Goal: Task Accomplishment & Management: Manage account settings

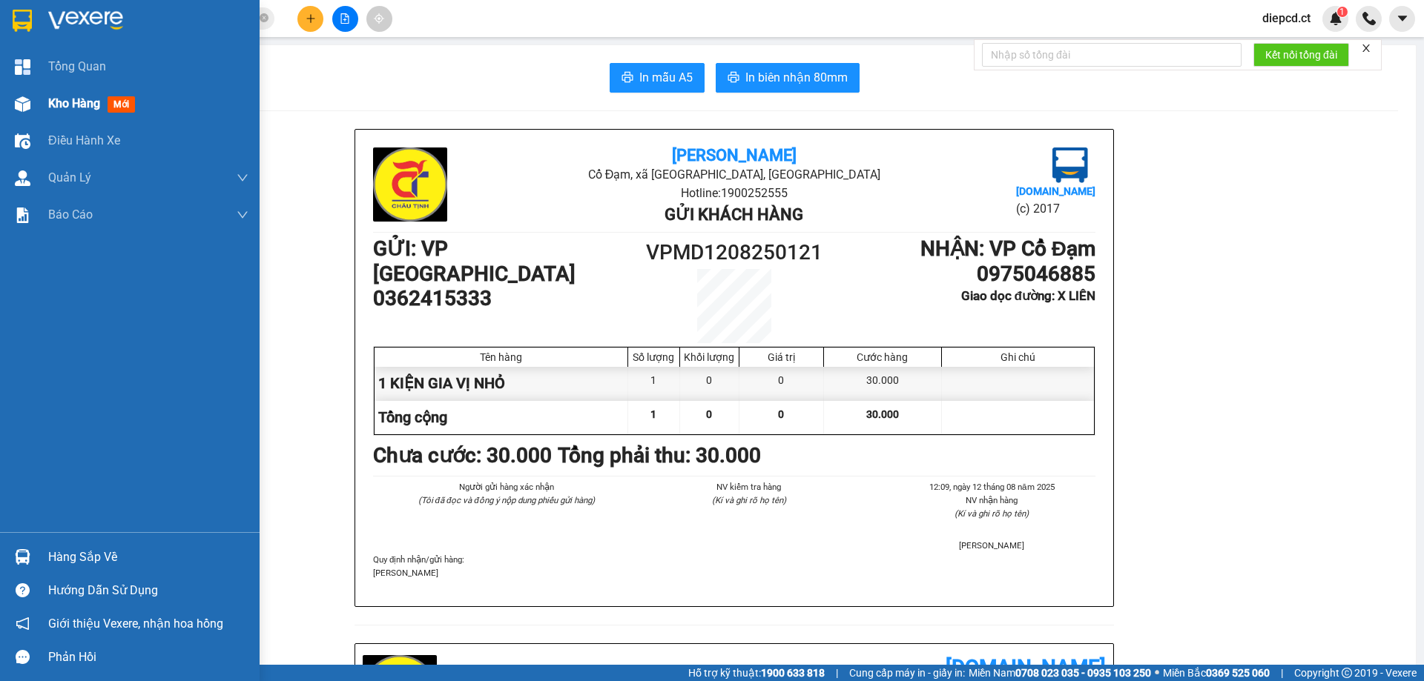
click at [38, 107] on div "Kho hàng mới" at bounding box center [129, 103] width 259 height 37
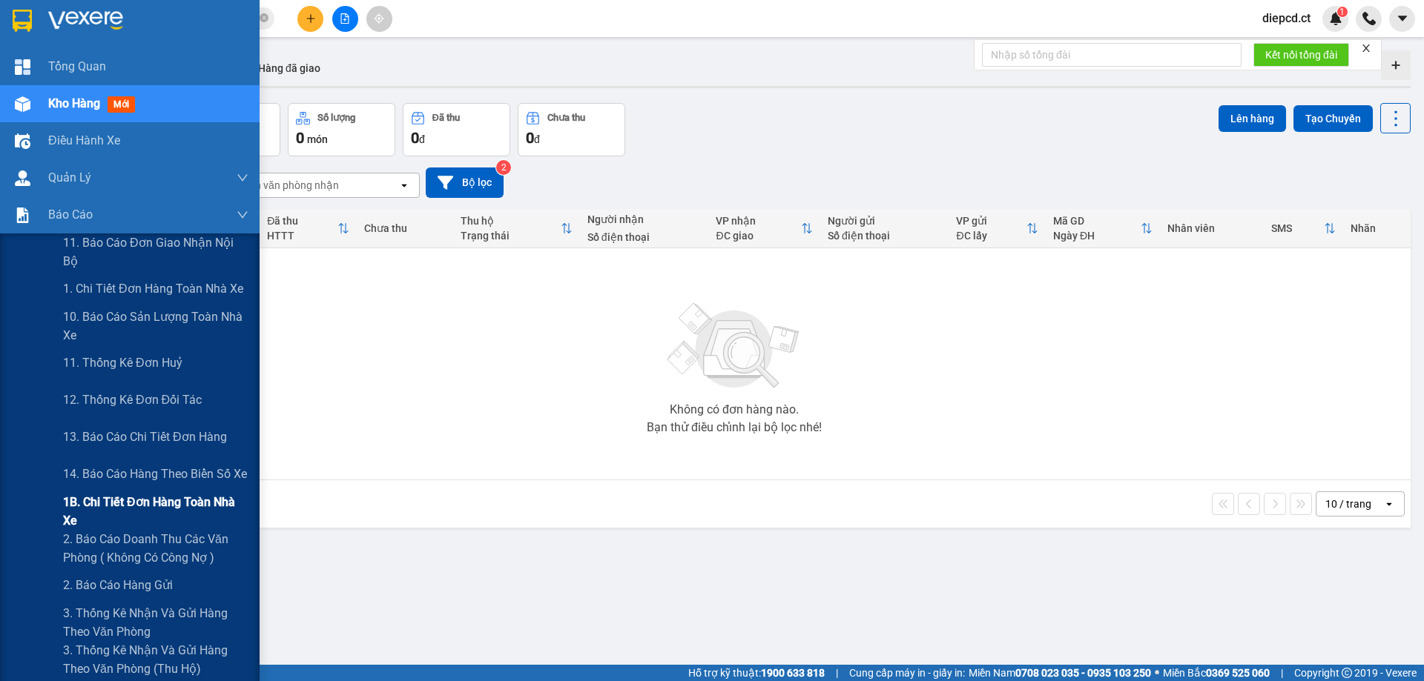
click at [94, 518] on span "1B. Chi tiết đơn hàng toàn nhà xe" at bounding box center [155, 511] width 185 height 37
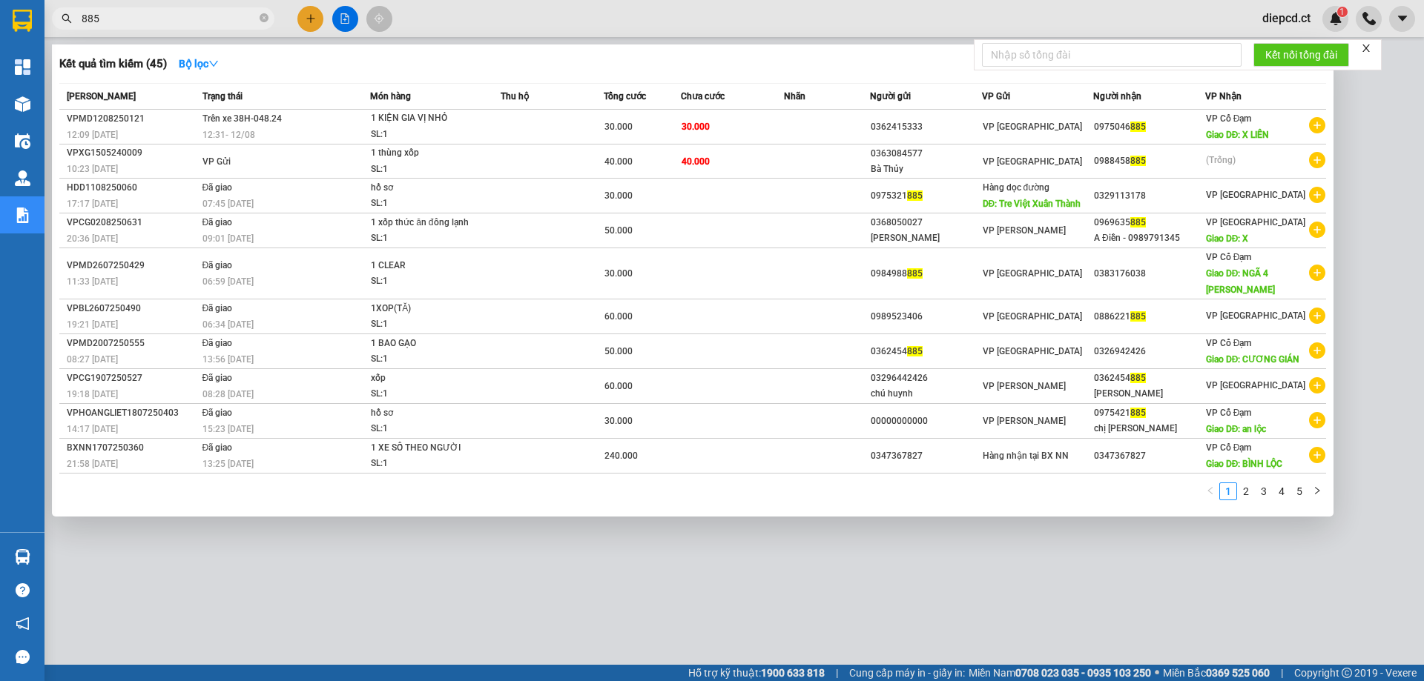
click at [130, 18] on input "885" at bounding box center [169, 18] width 175 height 16
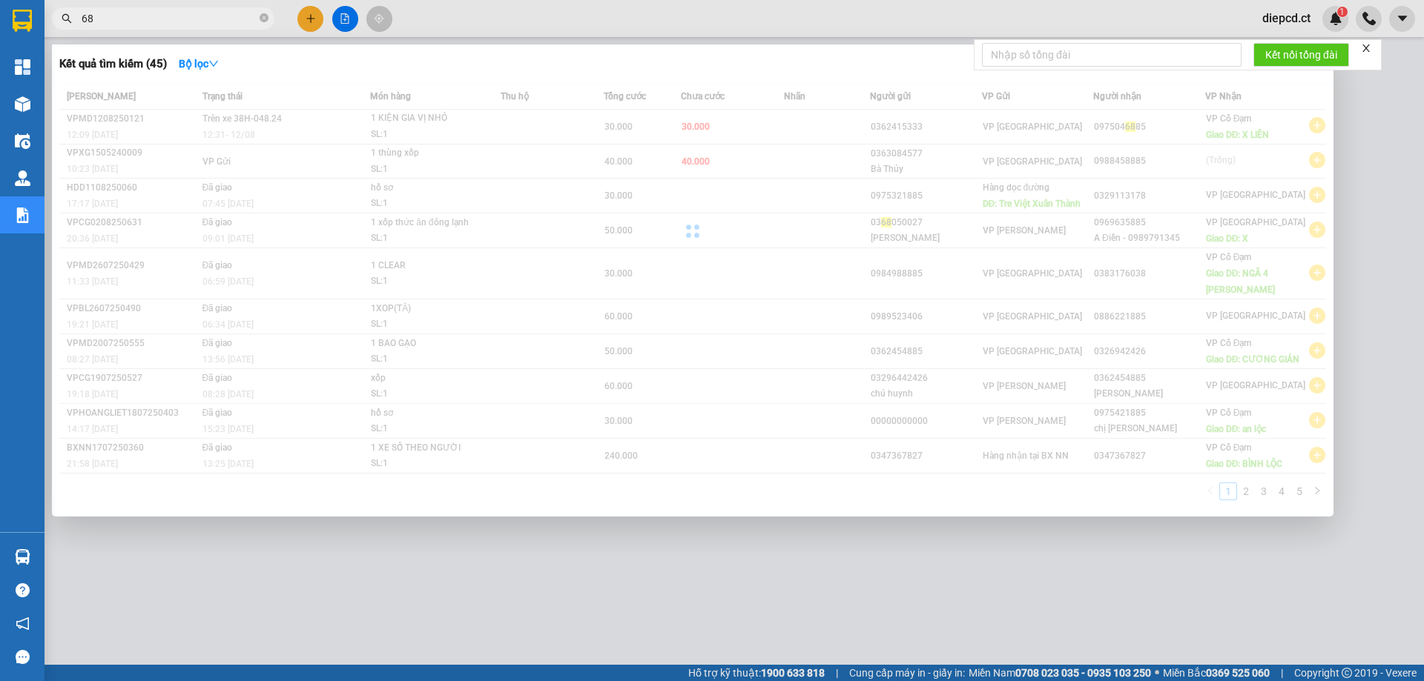
type input "6"
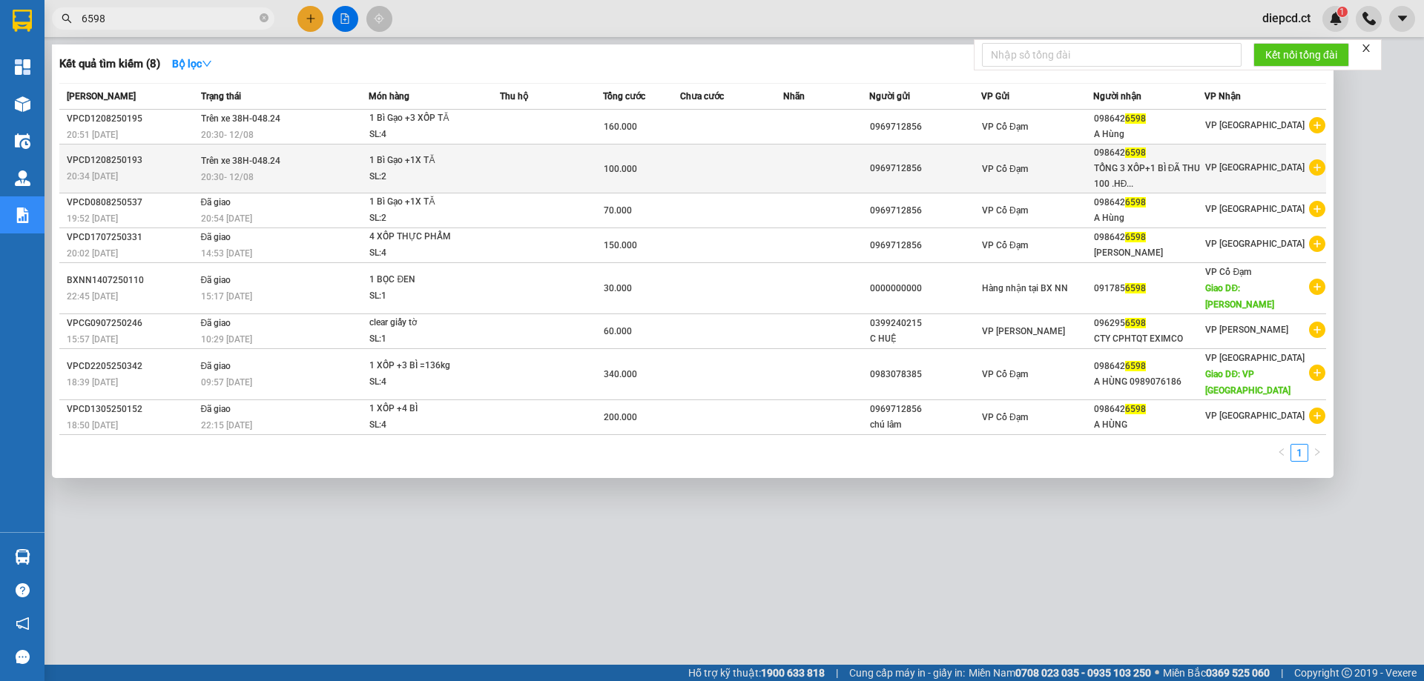
type input "6598"
click at [147, 168] on div "20:34 [DATE]" at bounding box center [132, 176] width 130 height 16
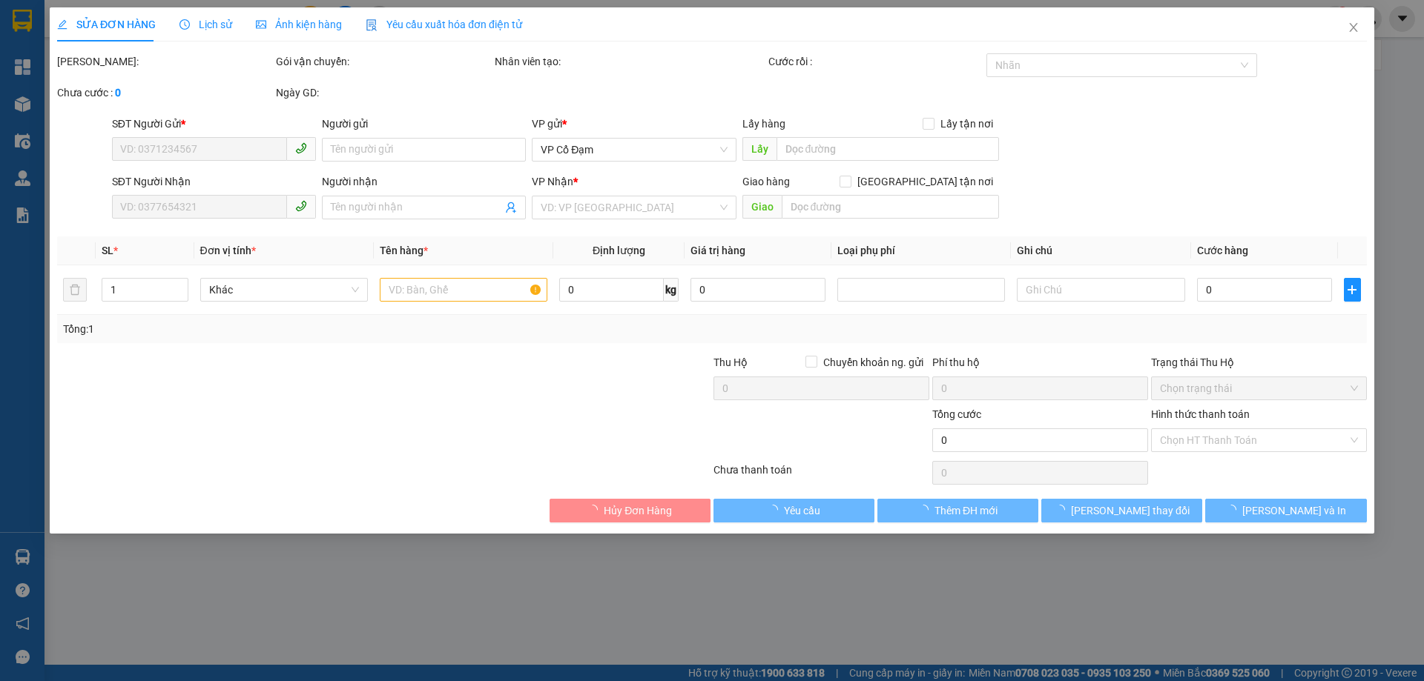
type input "0969712856"
type input "0986426598"
type input "TỔNG 3 XỐP+1 BÌ ĐÃ THU 100 .HĐ THU THÊM 60K"
type input "100.000"
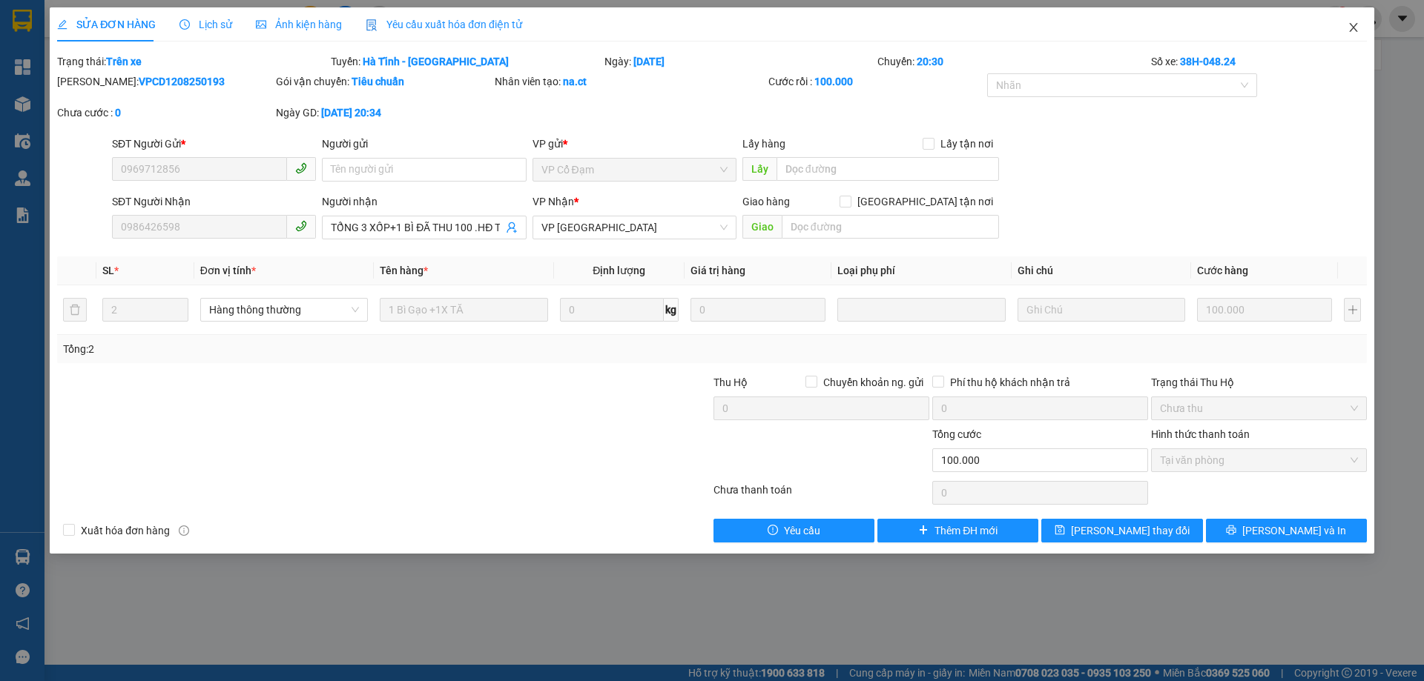
click at [1360, 30] on span "Close" at bounding box center [1353, 28] width 42 height 42
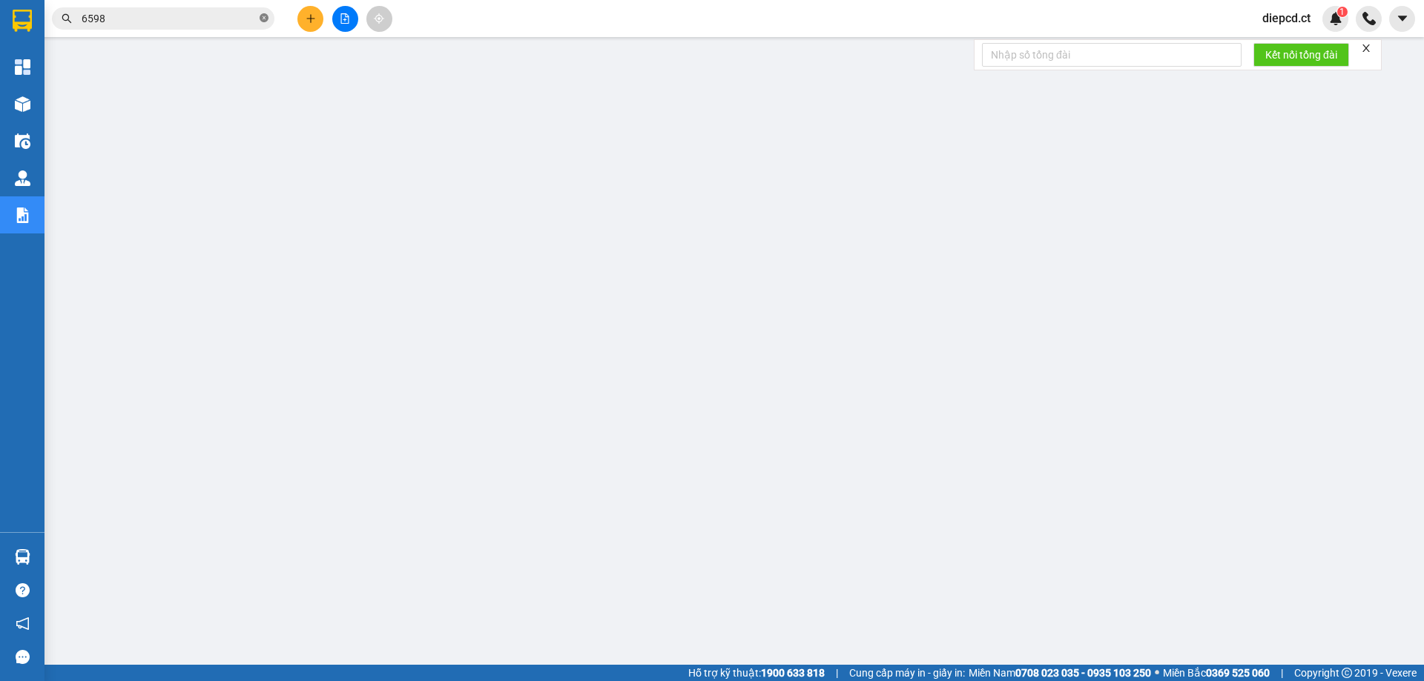
click at [262, 16] on icon "close-circle" at bounding box center [263, 17] width 9 height 9
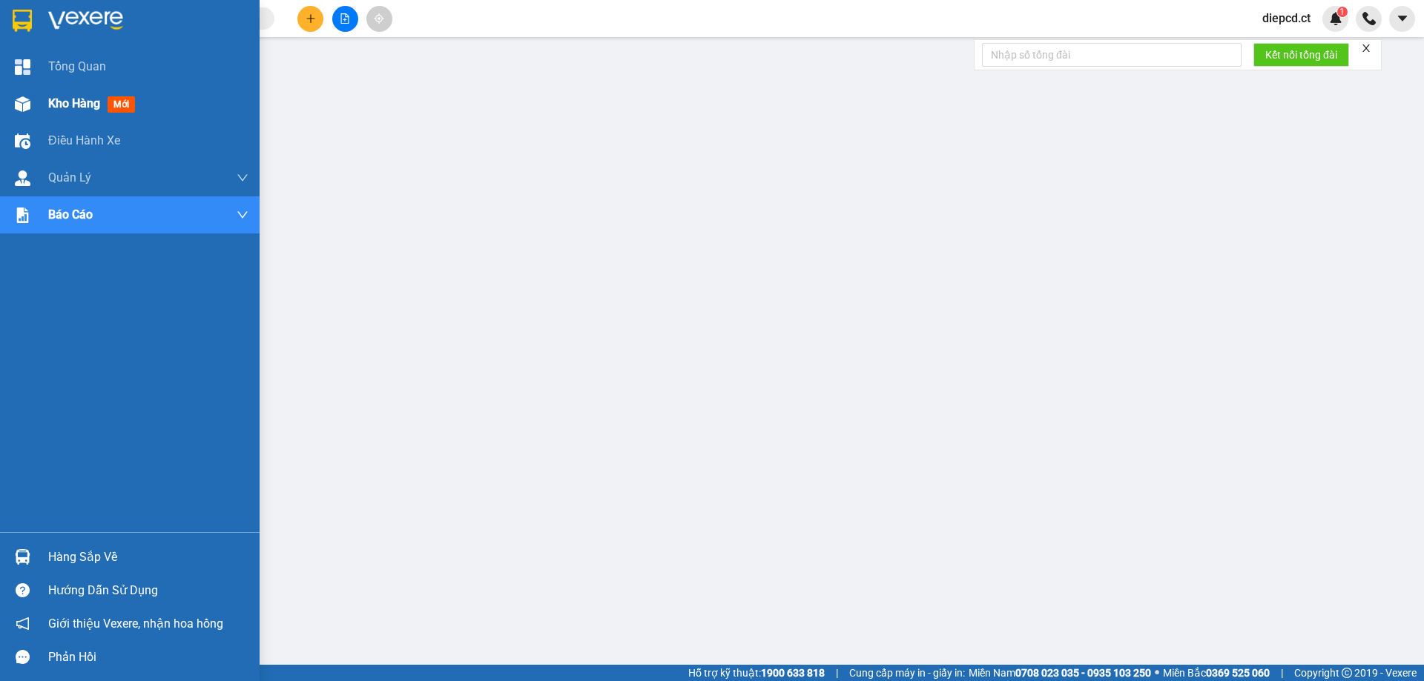
click at [30, 97] on img at bounding box center [23, 104] width 16 height 16
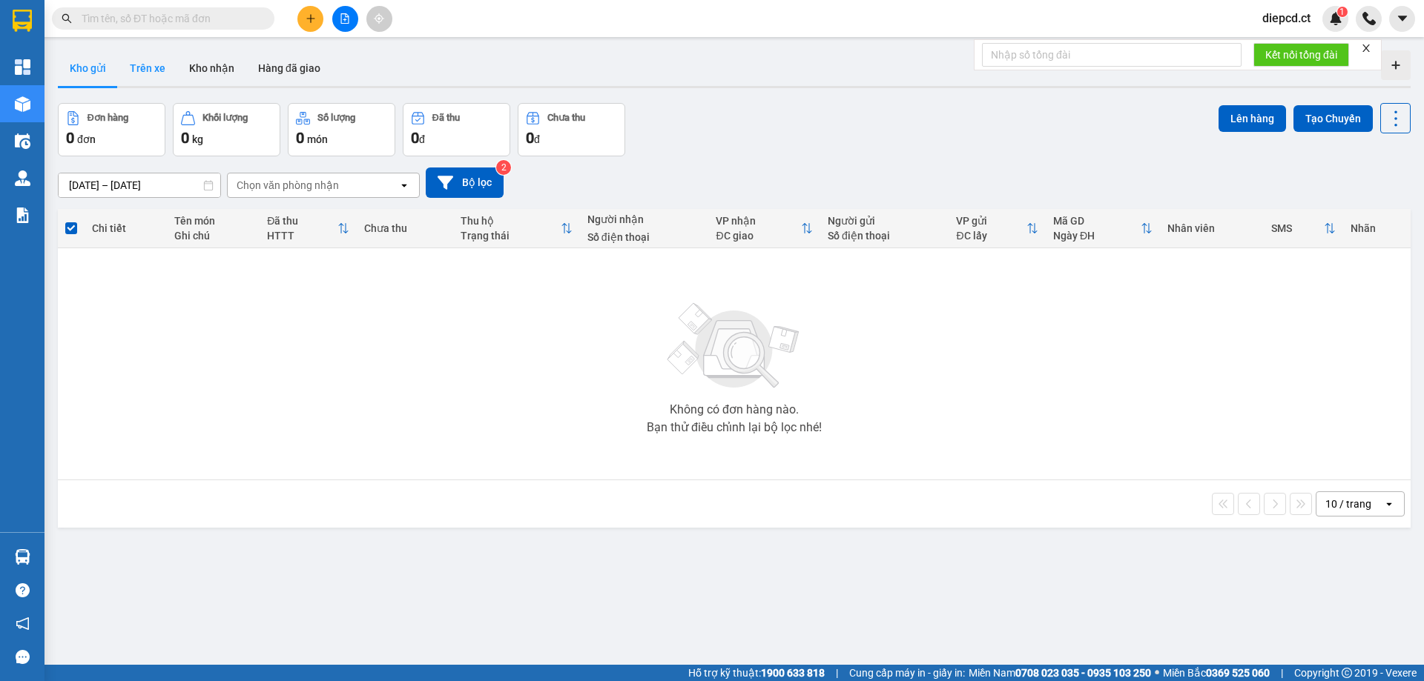
click at [135, 70] on button "Trên xe" at bounding box center [147, 68] width 59 height 36
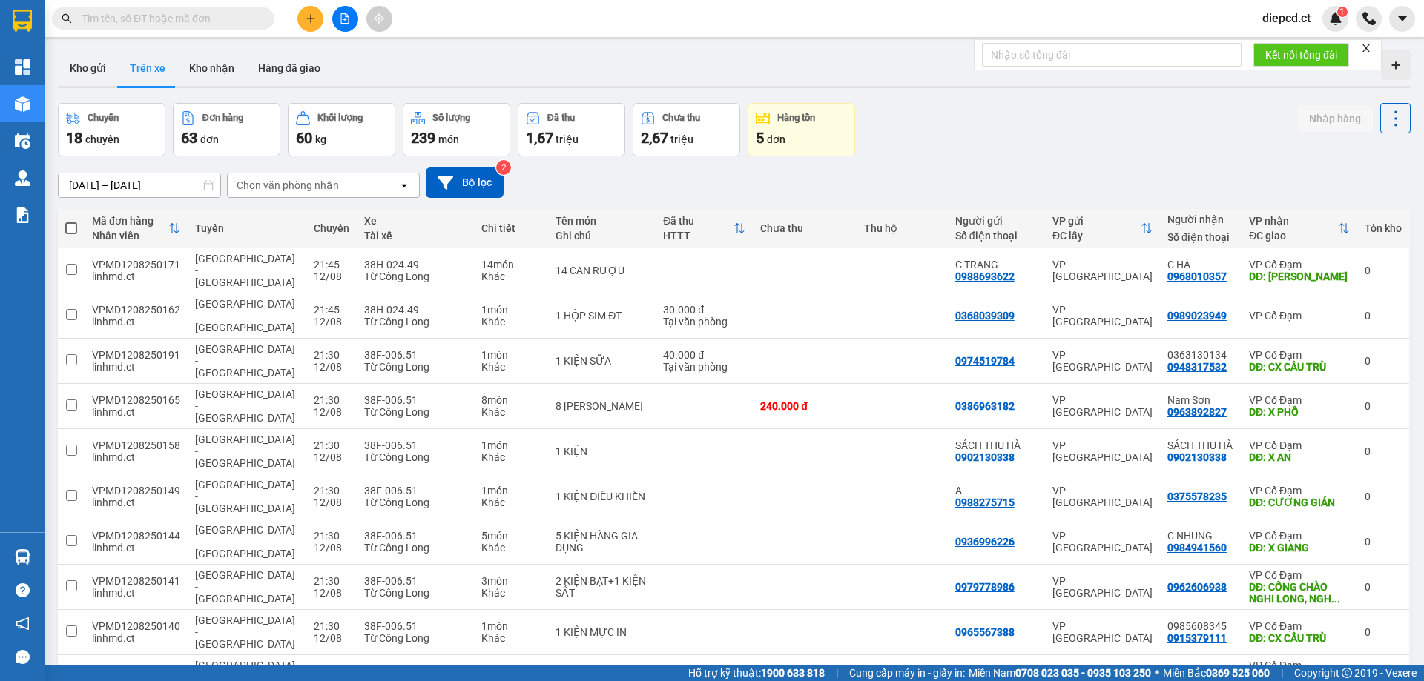
click at [268, 183] on div "Chọn văn phòng nhận" at bounding box center [288, 185] width 102 height 15
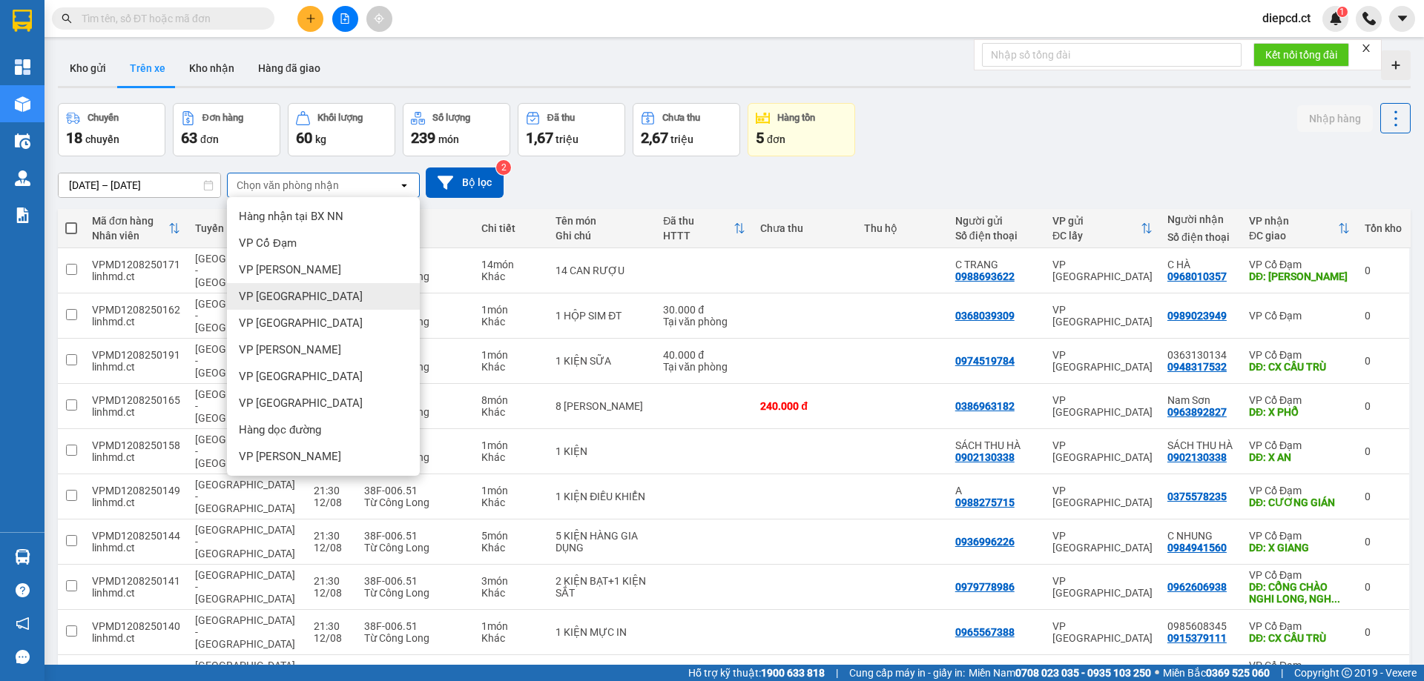
click at [277, 298] on span "VP [GEOGRAPHIC_DATA]" at bounding box center [301, 296] width 124 height 15
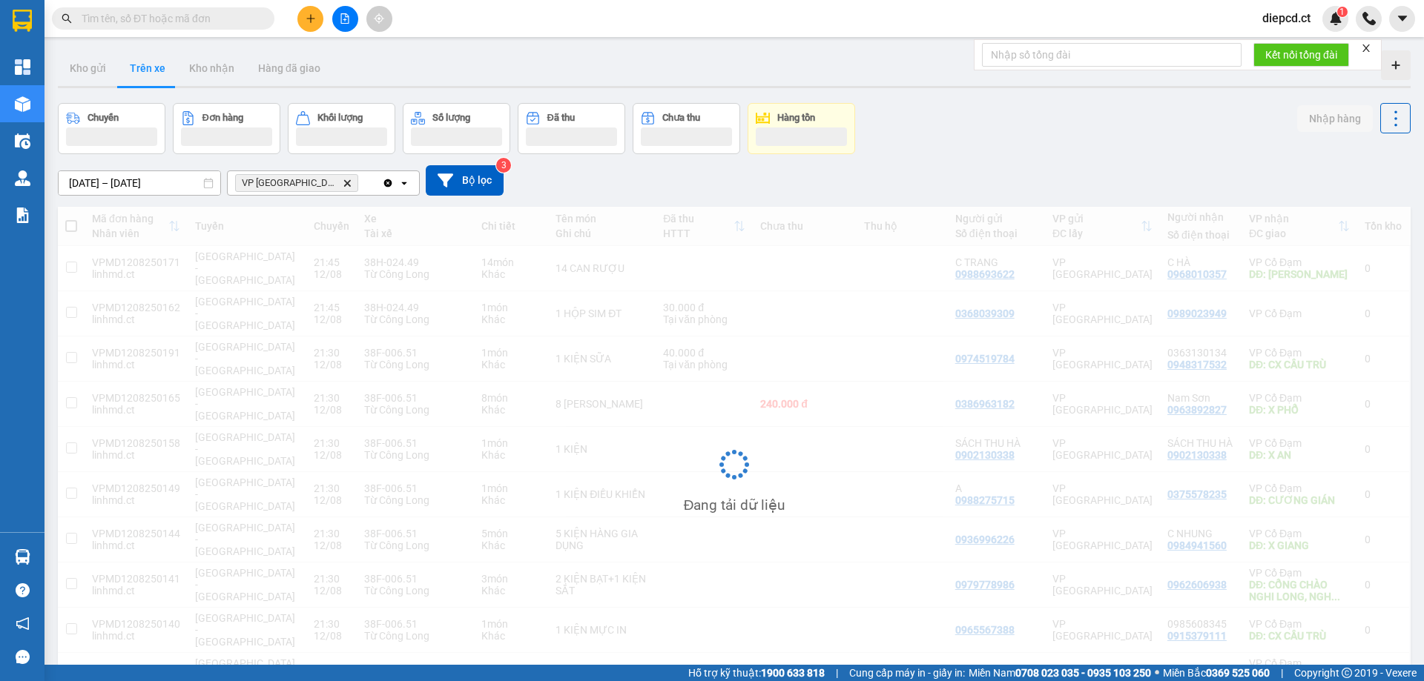
click at [343, 179] on icon "Delete" at bounding box center [347, 183] width 9 height 9
click at [300, 188] on div "Chọn văn phòng nhận" at bounding box center [288, 183] width 102 height 15
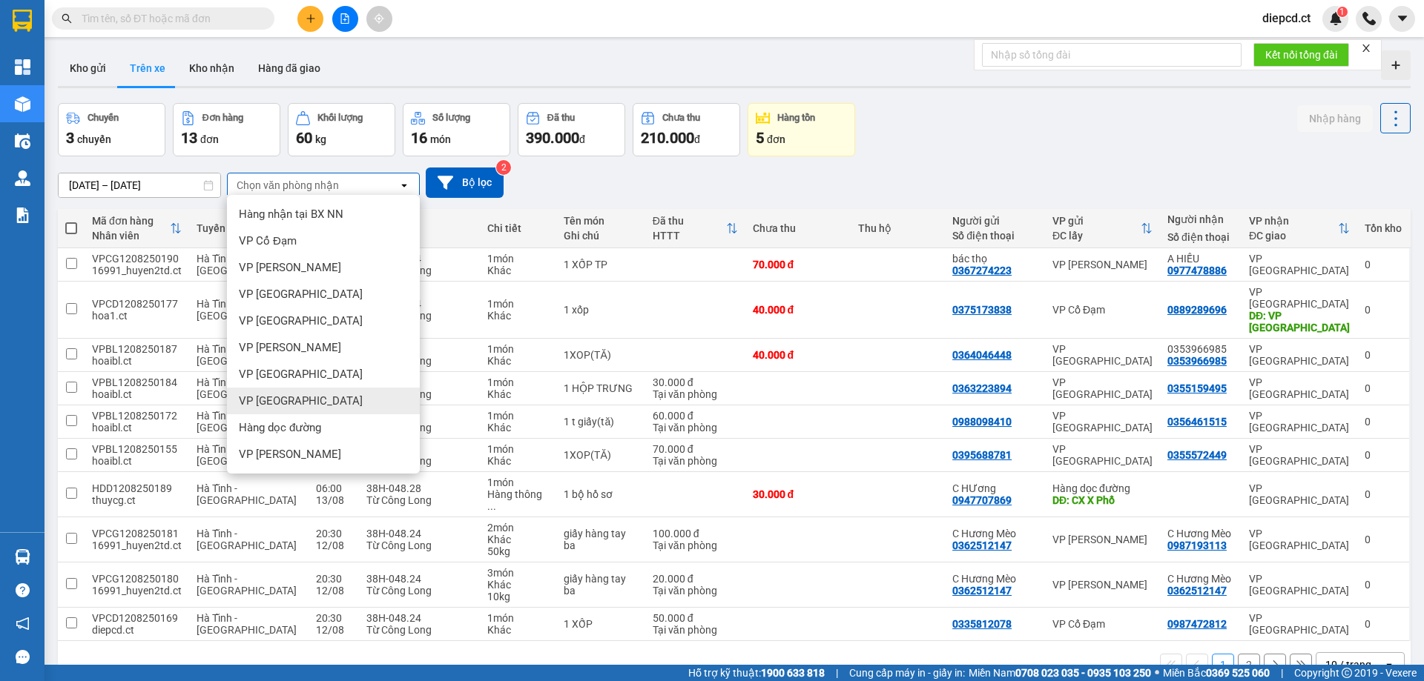
click at [285, 400] on span "VP [GEOGRAPHIC_DATA]" at bounding box center [301, 401] width 124 height 15
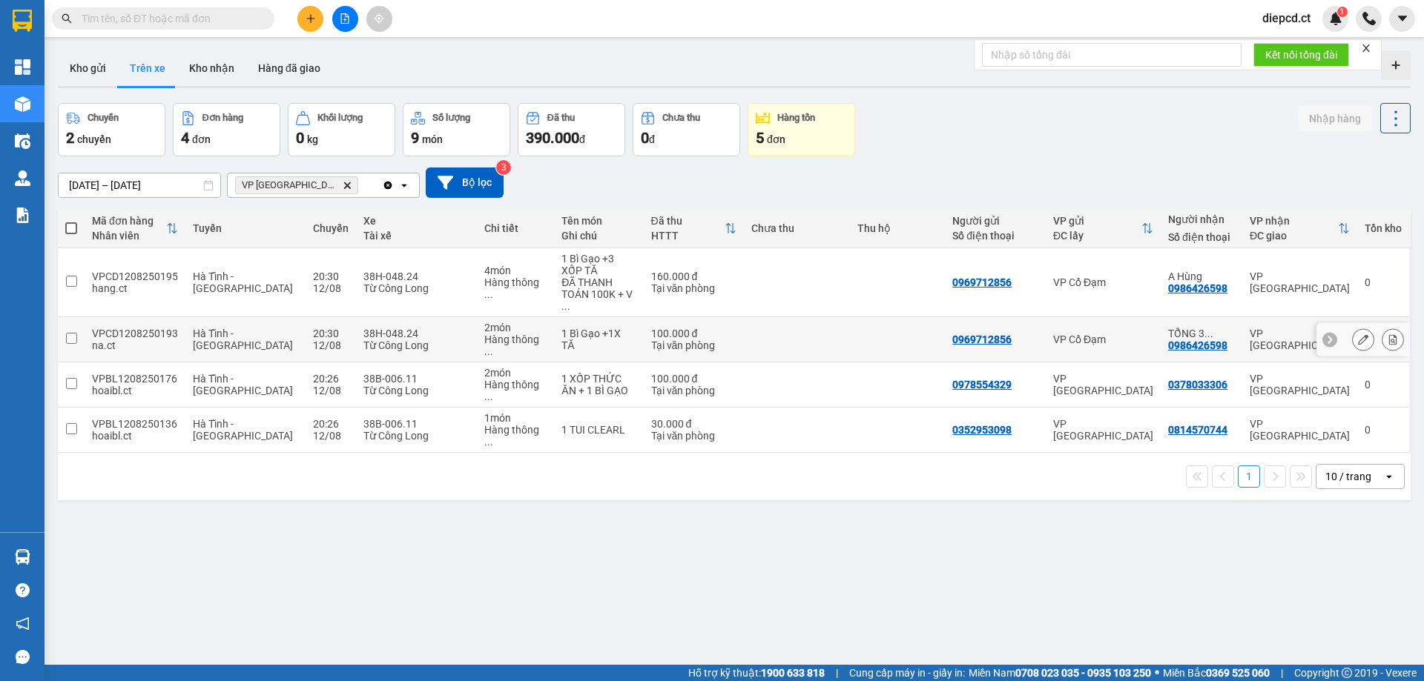
click at [68, 333] on input "checkbox" at bounding box center [71, 338] width 11 height 11
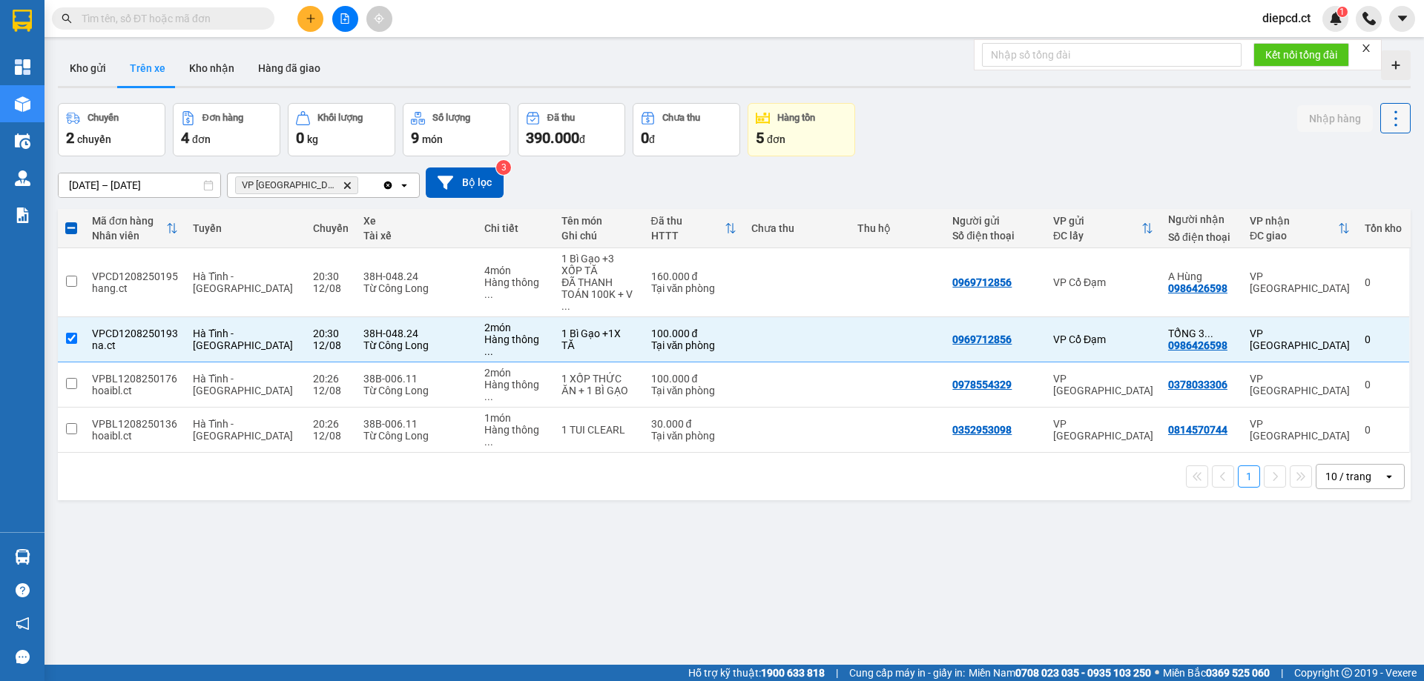
click at [1385, 116] on icon at bounding box center [1395, 118] width 21 height 21
click at [1212, 148] on div "Chuyến 2 chuyến Đơn hàng 4 đơn Khối lượng 0 kg Số lượng 9 món Đã thu 390.000 đ …" at bounding box center [734, 129] width 1352 height 53
click at [507, 530] on div "ver 1.8.137 Kho gửi Trên xe Kho nhận Hàng đã giao Chuyến 2 chuyến Đơn hàng 4 đơ…" at bounding box center [734, 384] width 1364 height 681
click at [72, 333] on input "checkbox" at bounding box center [71, 338] width 11 height 11
checkbox input "false"
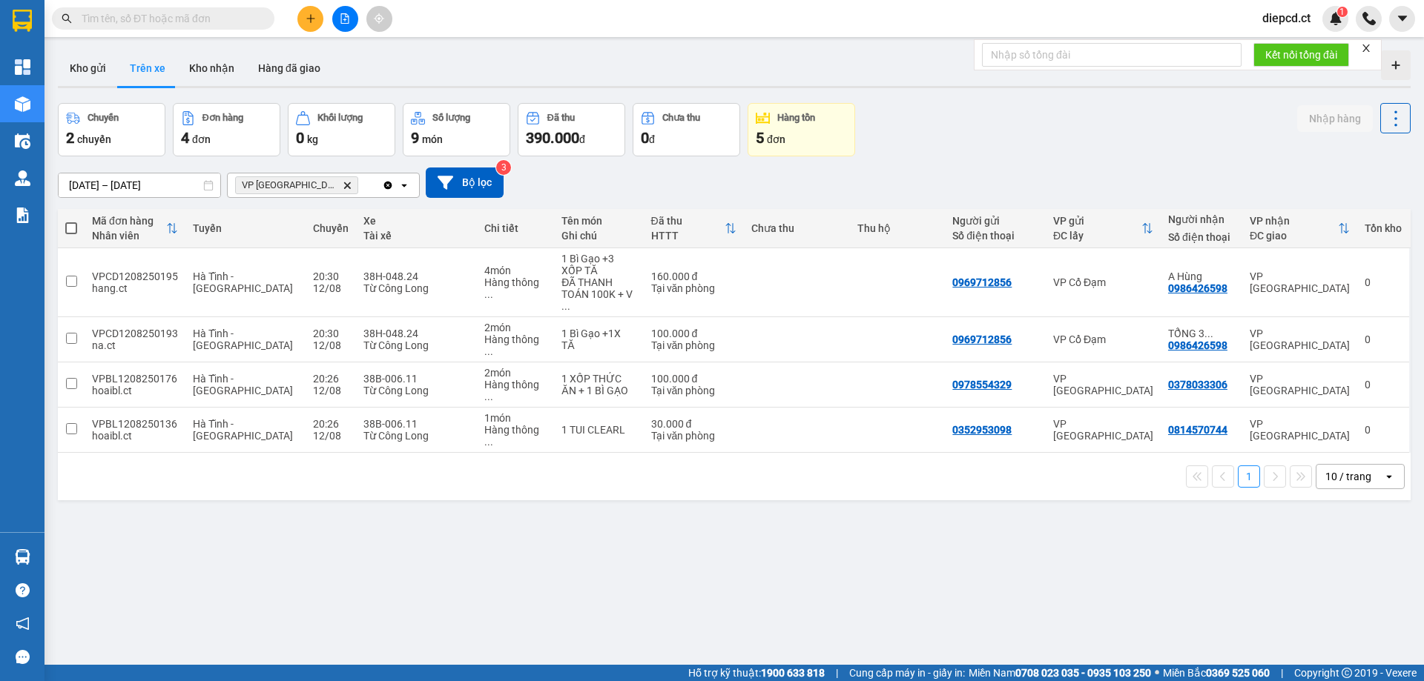
click at [254, 531] on div "ver 1.8.137 Kho gửi Trên xe Kho nhận Hàng đã giao Chuyến 2 chuyến Đơn hàng 4 đơ…" at bounding box center [734, 384] width 1364 height 681
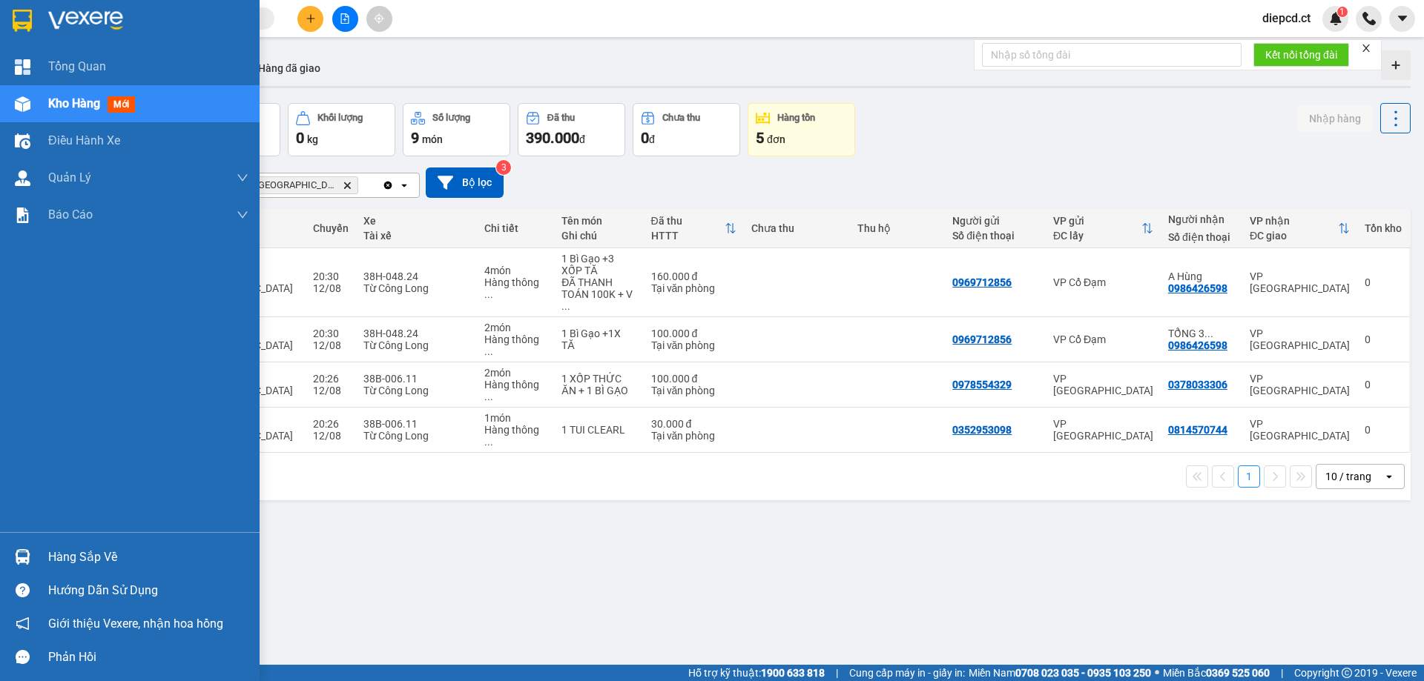
click at [39, 96] on div "Kho hàng mới" at bounding box center [129, 103] width 259 height 37
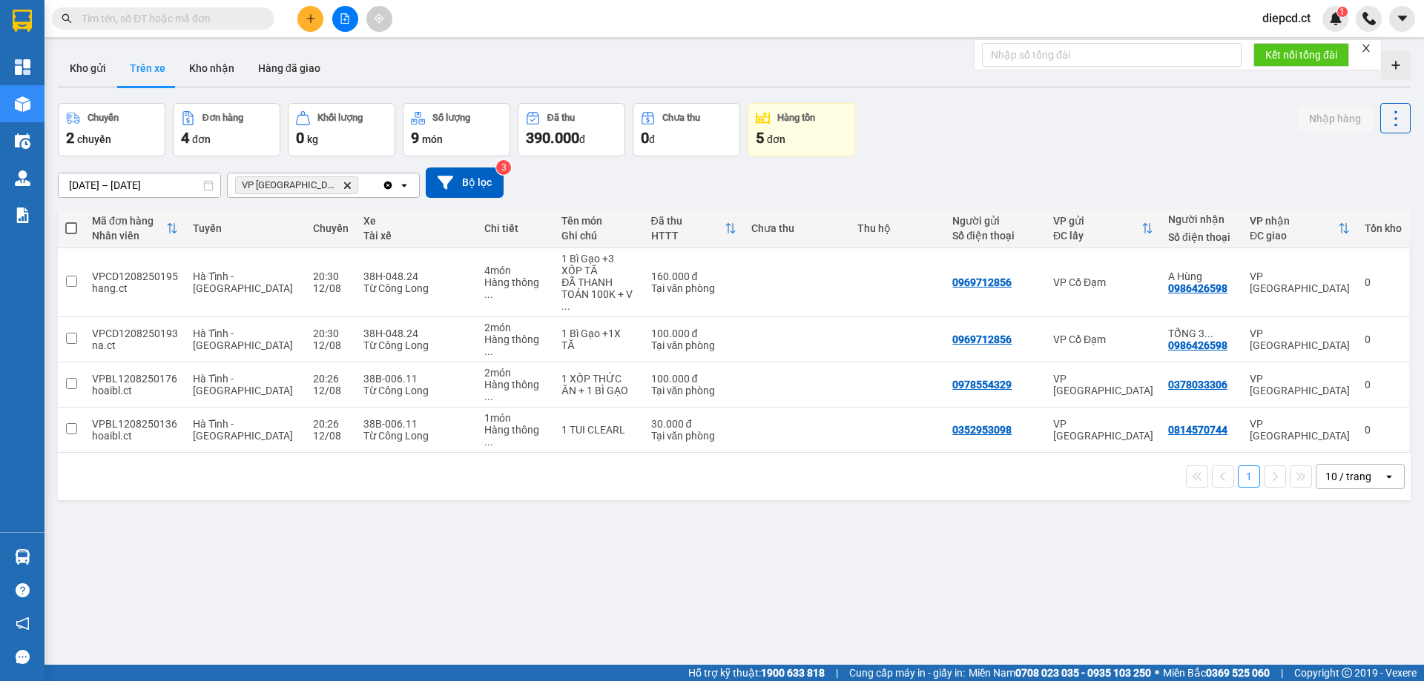
click at [72, 504] on div "ver 1.8.137 Kho gửi Trên xe Kho nhận Hàng đã giao Chuyến 2 chuyến Đơn hàng 4 đơ…" at bounding box center [734, 384] width 1364 height 681
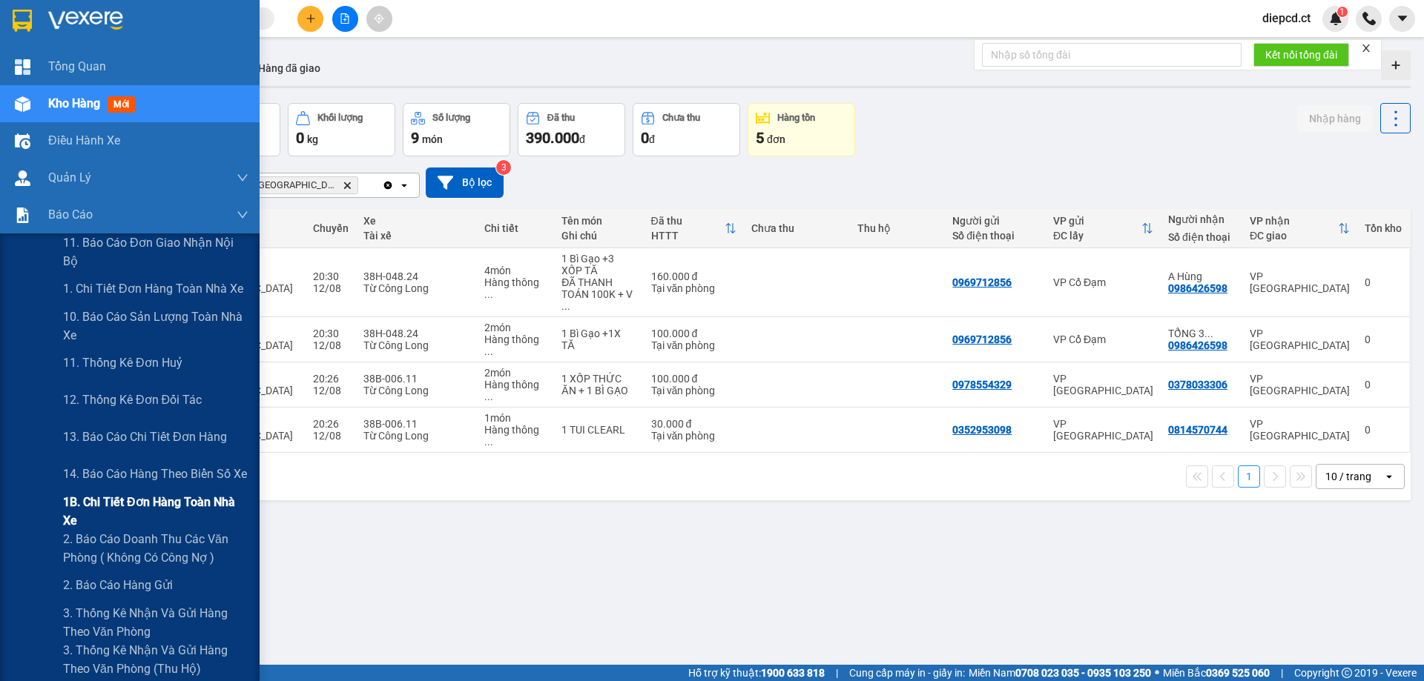
click at [81, 512] on span "1B. Chi tiết đơn hàng toàn nhà xe" at bounding box center [155, 511] width 185 height 37
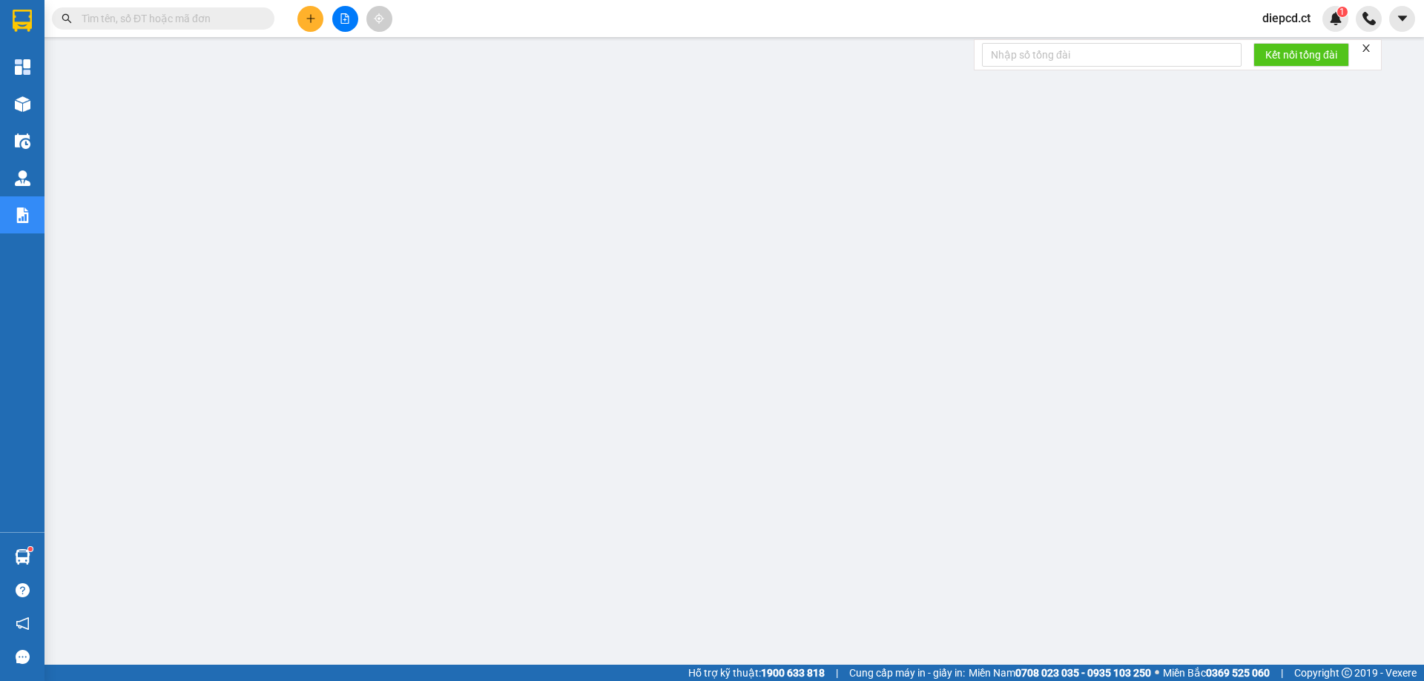
click at [1280, 20] on span "diepcd.ct" at bounding box center [1286, 18] width 72 height 19
click at [1287, 50] on span "Đăng xuất" at bounding box center [1304, 46] width 62 height 16
